Goal: Transaction & Acquisition: Obtain resource

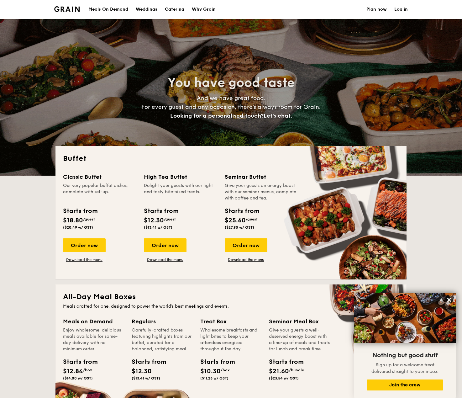
select select
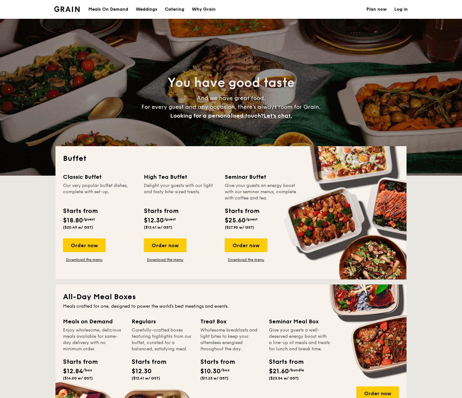
select select
click at [200, 8] on div "Why Grain" at bounding box center [204, 9] width 24 height 19
select select
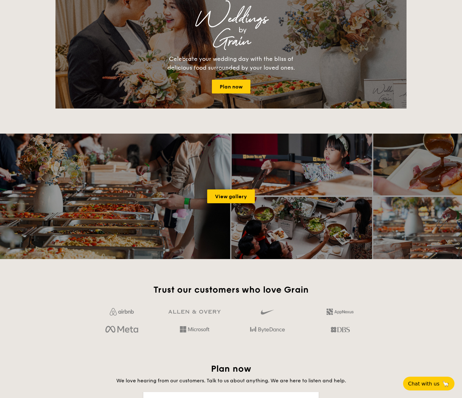
scroll to position [721, 0]
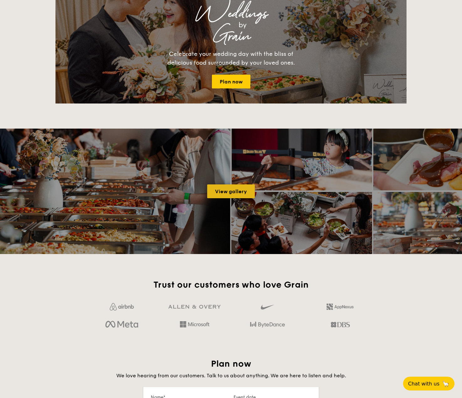
click at [231, 192] on link "View gallery" at bounding box center [231, 191] width 48 height 14
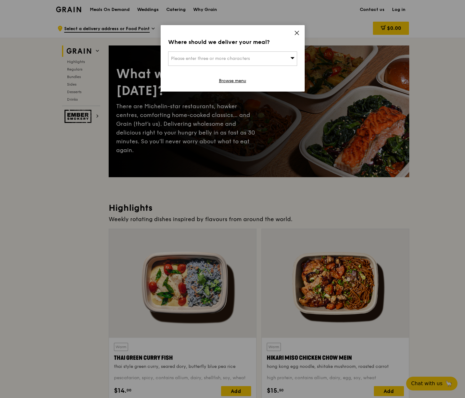
click at [295, 34] on icon at bounding box center [297, 33] width 6 height 6
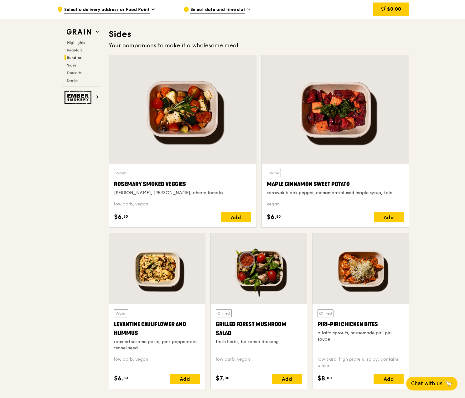
scroll to position [1128, 0]
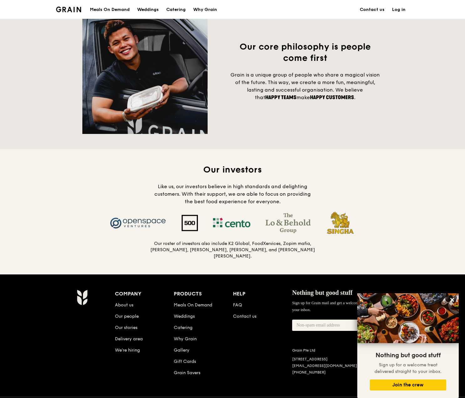
scroll to position [491, 0]
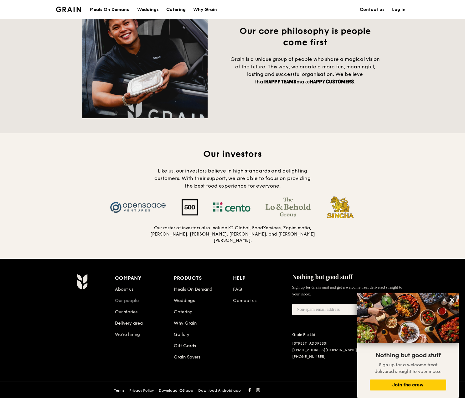
click at [129, 299] on link "Our people" at bounding box center [127, 300] width 24 height 5
click at [132, 312] on link "Our stories" at bounding box center [126, 311] width 23 height 5
click at [128, 286] on link "About us" at bounding box center [124, 288] width 18 height 5
click at [129, 287] on link "About us" at bounding box center [124, 288] width 18 height 5
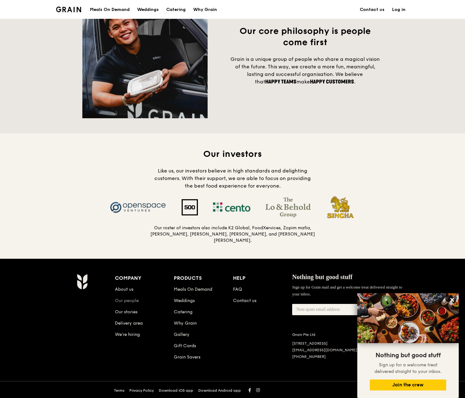
click at [118, 298] on link "Our people" at bounding box center [127, 300] width 24 height 5
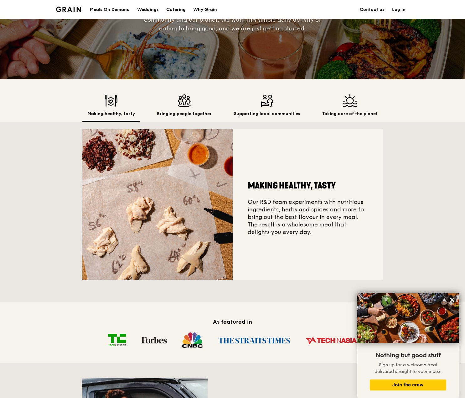
scroll to position [0, 0]
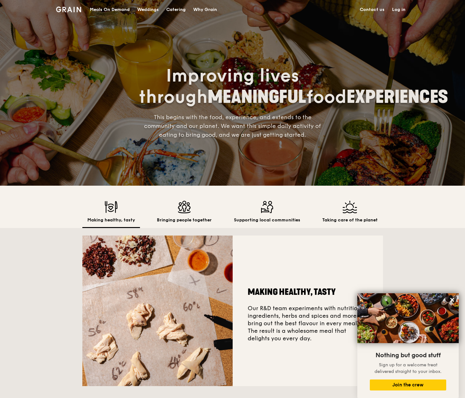
click at [183, 11] on div "Catering" at bounding box center [175, 9] width 19 height 19
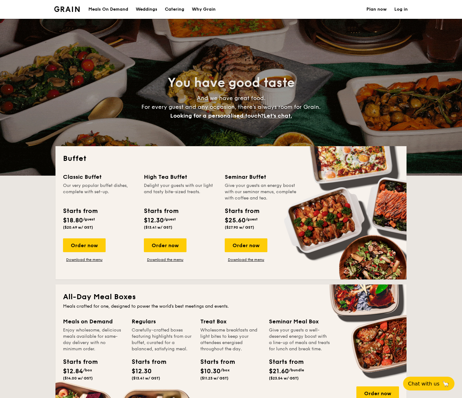
select select
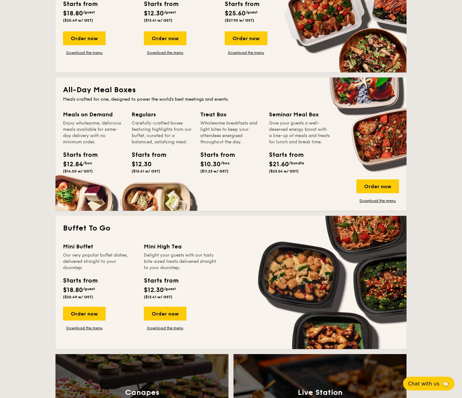
scroll to position [94, 0]
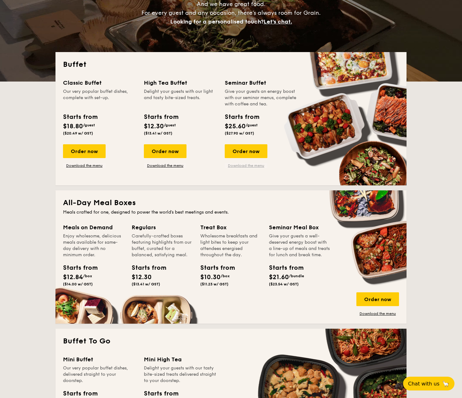
click at [248, 165] on link "Download the menu" at bounding box center [246, 165] width 43 height 5
